Goal: Information Seeking & Learning: Learn about a topic

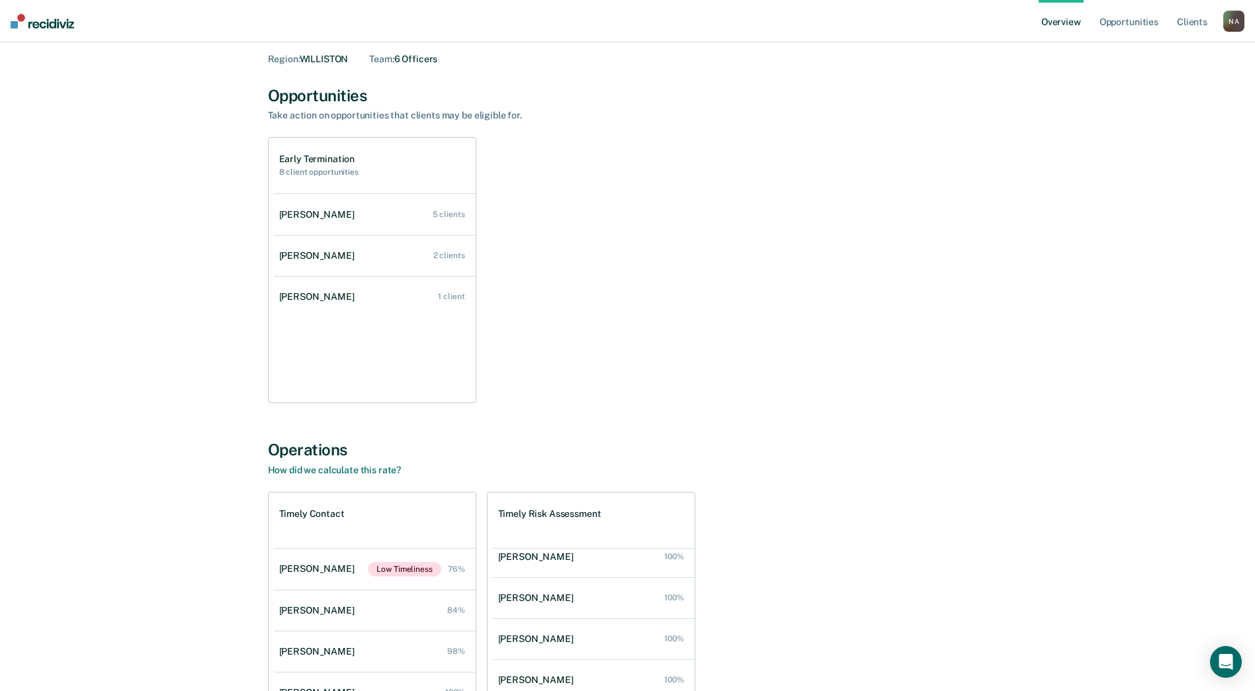
scroll to position [194, 0]
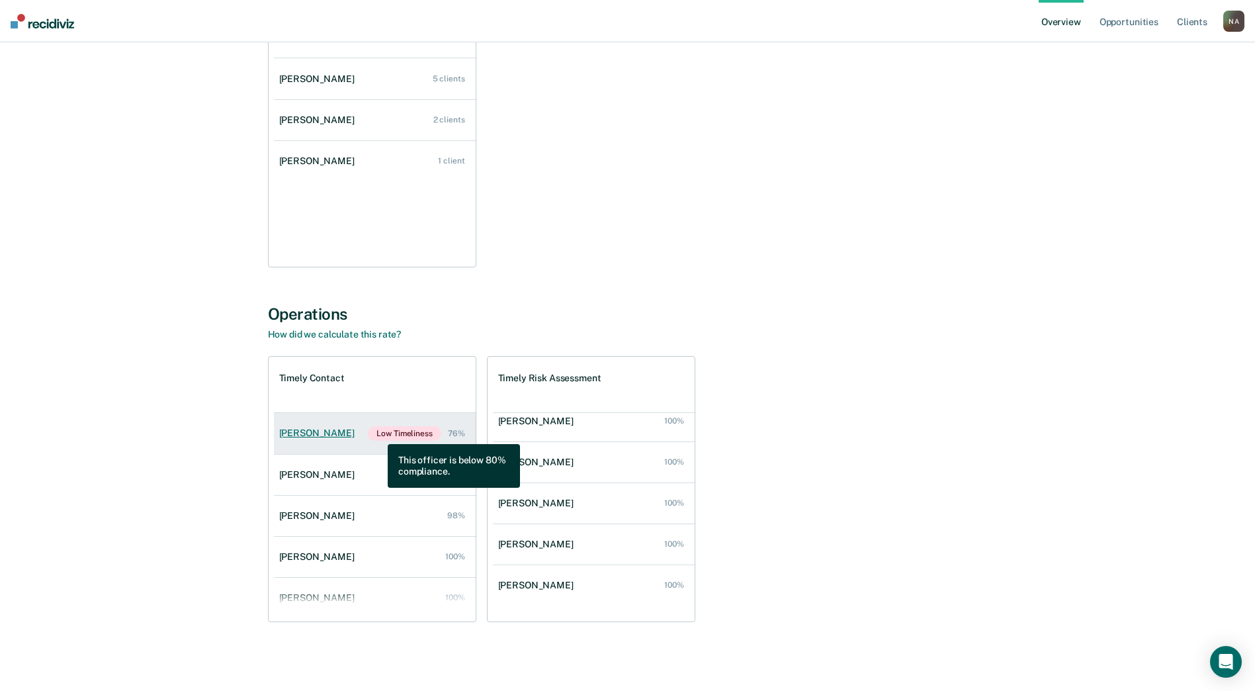
click at [378, 434] on span "Low Timeliness" at bounding box center [404, 433] width 73 height 15
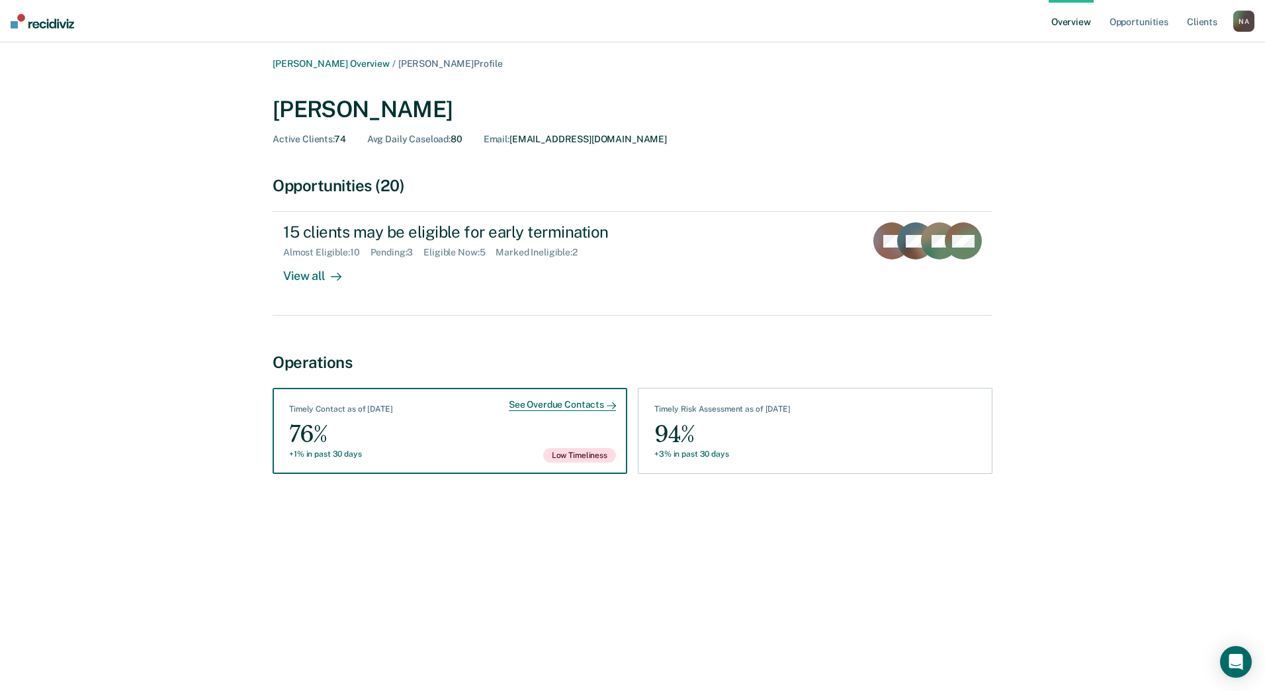
click at [545, 408] on div "See Overdue Contacts" at bounding box center [562, 405] width 107 height 12
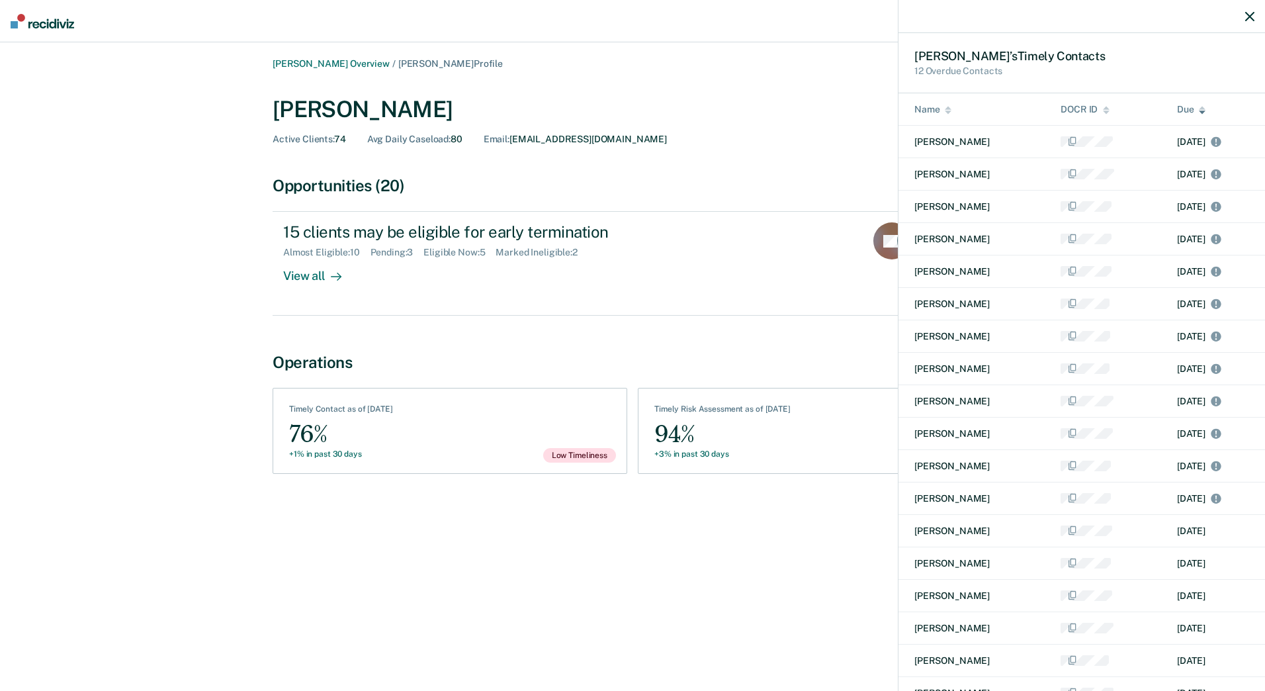
drag, startPoint x: 1240, startPoint y: 16, endPoint x: 1116, endPoint y: 3, distance: 124.4
click at [1245, 16] on icon "button" at bounding box center [1249, 16] width 9 height 9
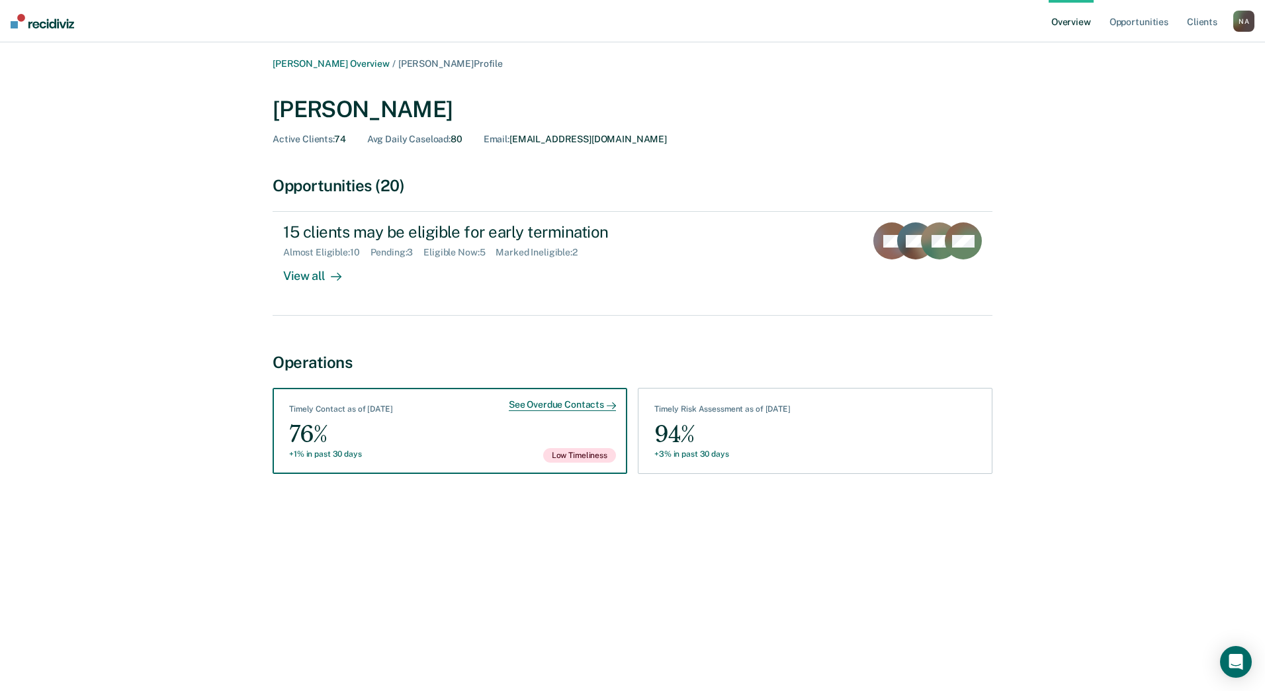
click at [348, 445] on div "76%" at bounding box center [341, 434] width 104 height 30
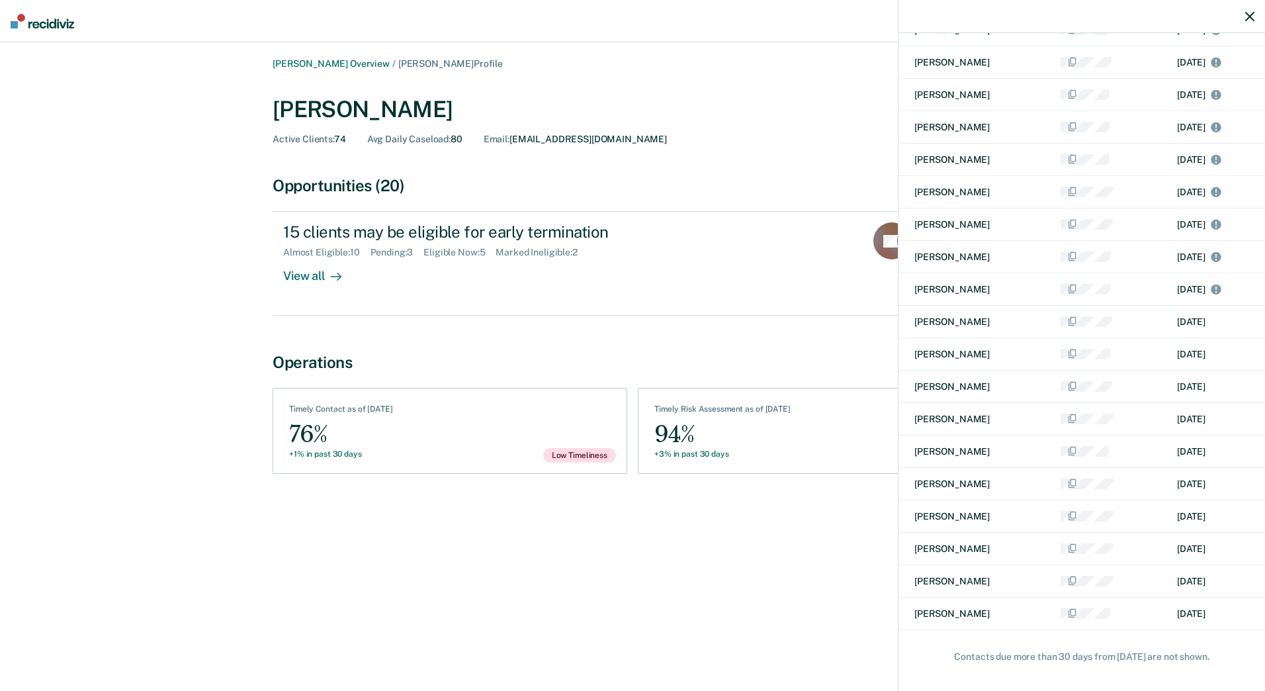
scroll to position [212, 0]
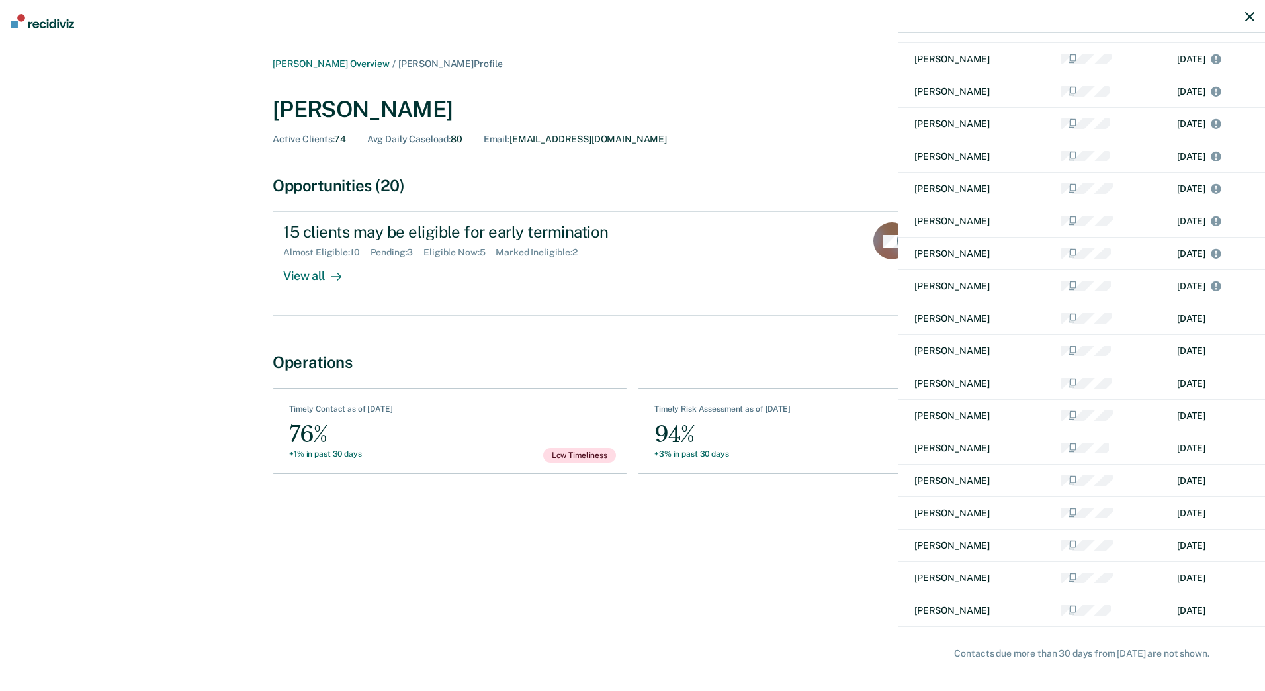
click at [943, 347] on td "[PERSON_NAME]" at bounding box center [971, 351] width 146 height 32
click at [828, 359] on div "[PERSON_NAME] ’s Timely Contact s 12 Overdue Contacts Name DOCR ID Due [PERSON_…" at bounding box center [632, 345] width 1265 height 691
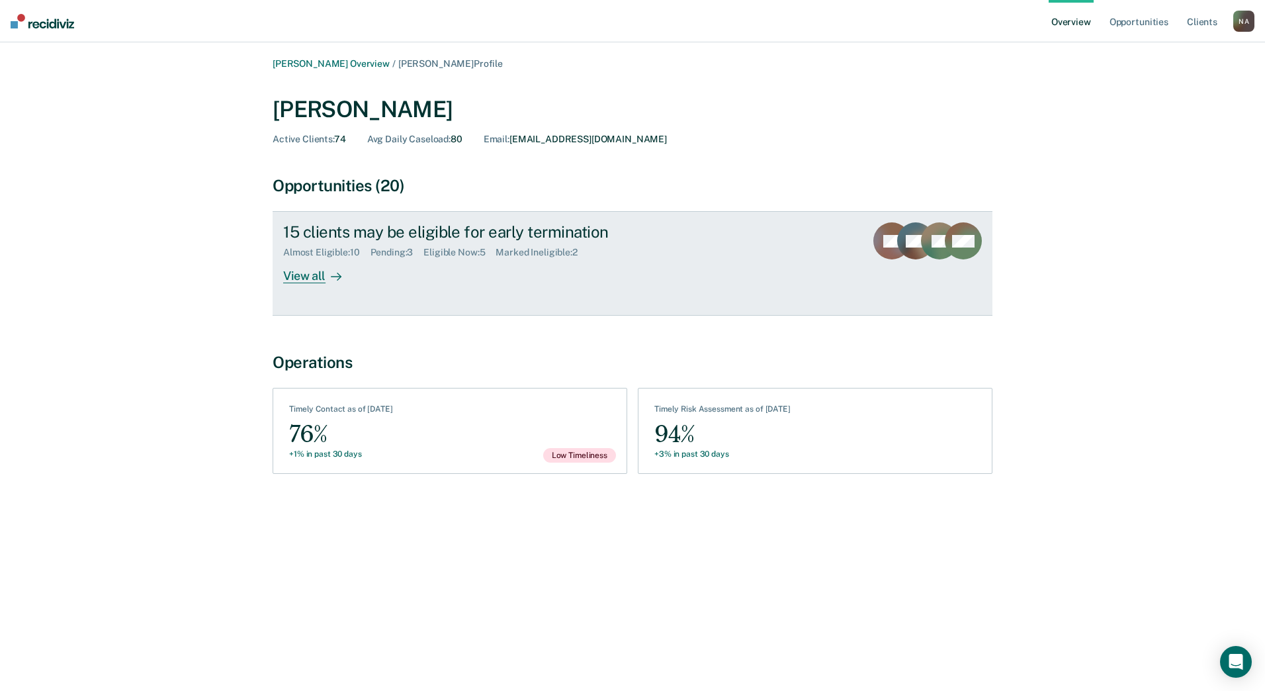
click at [292, 275] on div "View all" at bounding box center [320, 271] width 74 height 26
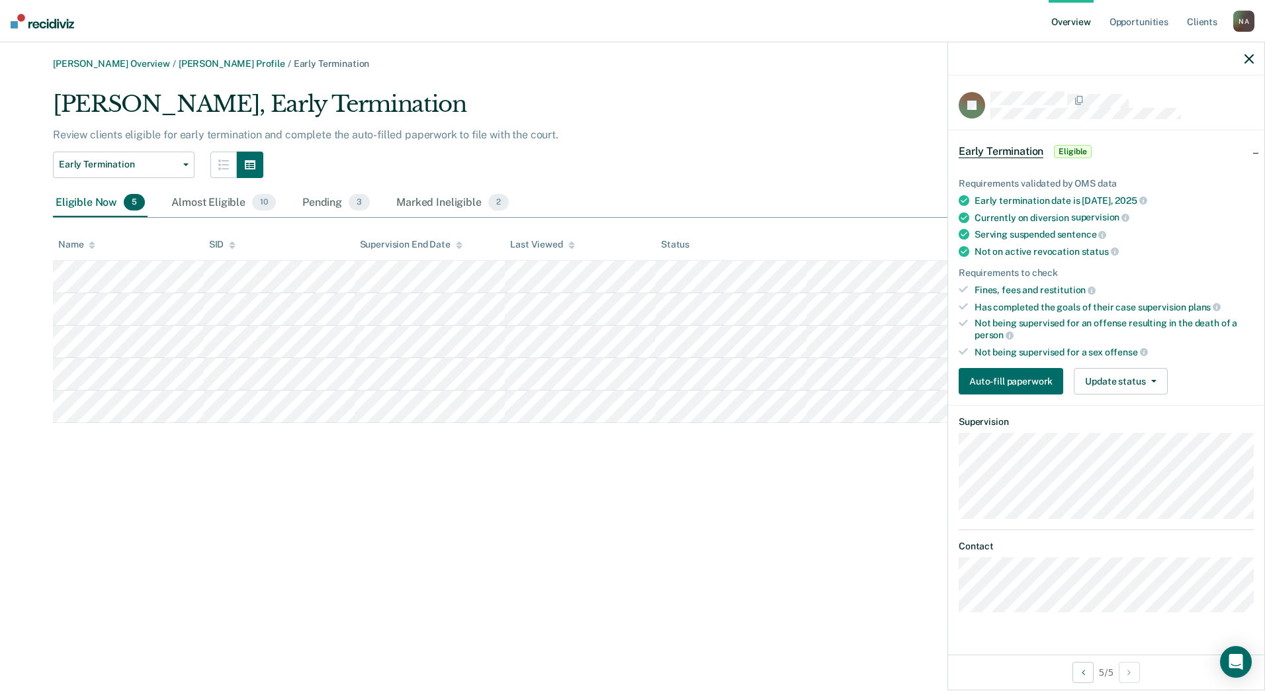
click at [77, 241] on div "Name" at bounding box center [76, 244] width 37 height 11
